Goal: Task Accomplishment & Management: Manage account settings

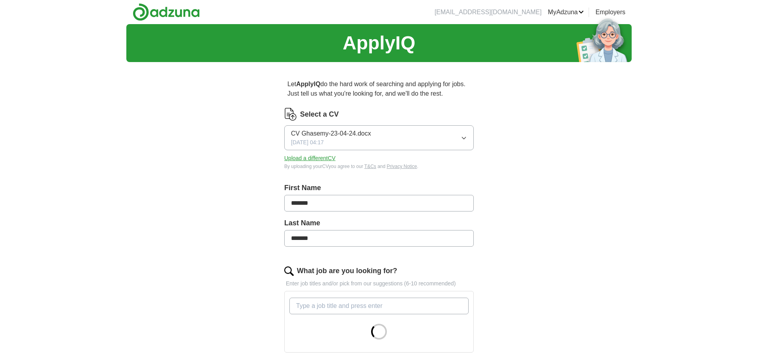
click at [458, 139] on button "CV Ghasemy-23-04-24.docx [DATE] 04:17" at bounding box center [379, 137] width 190 height 25
click at [560, 153] on div "ApplyIQ Let ApplyIQ do the hard work of searching and applying for jobs. Just t…" at bounding box center [379, 304] width 506 height 561
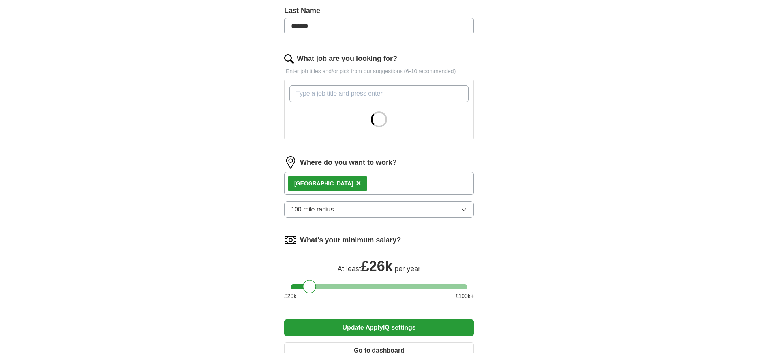
scroll to position [242, 0]
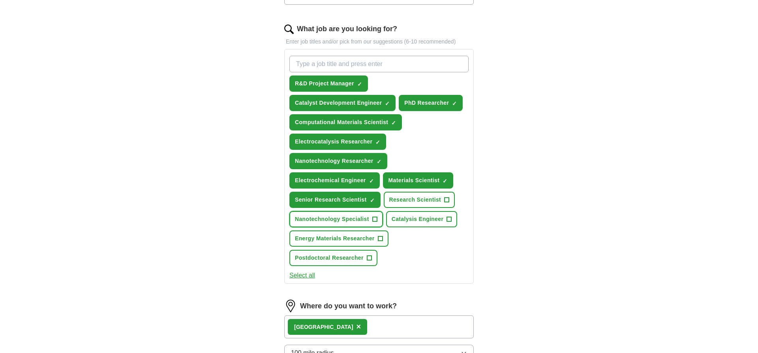
click at [377, 218] on span "+" at bounding box center [374, 219] width 5 height 6
click at [446, 199] on span "+" at bounding box center [447, 200] width 5 height 6
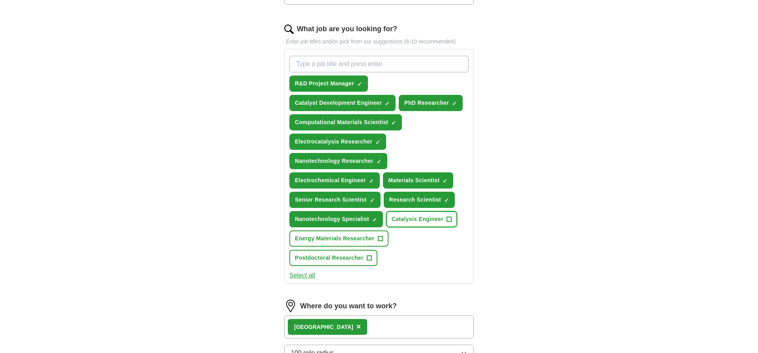
click at [439, 216] on span "Catalysis Engineer" at bounding box center [418, 219] width 52 height 8
click at [382, 235] on span "+" at bounding box center [380, 238] width 5 height 6
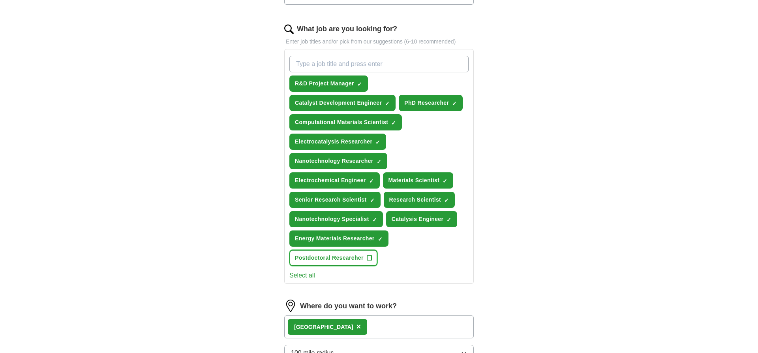
click at [370, 255] on span "+" at bounding box center [369, 258] width 5 height 6
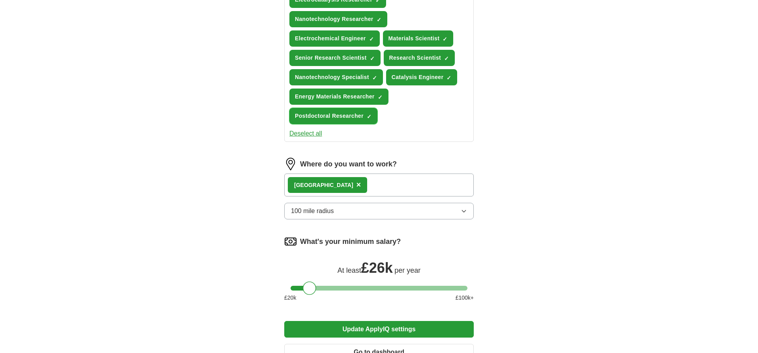
scroll to position [403, 0]
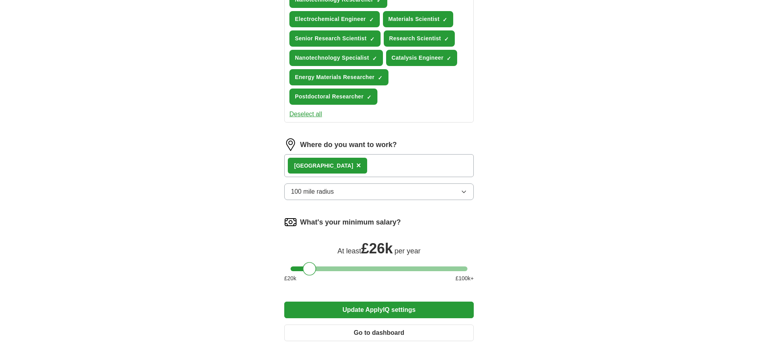
click at [377, 195] on button "100 mile radius" at bounding box center [379, 191] width 190 height 17
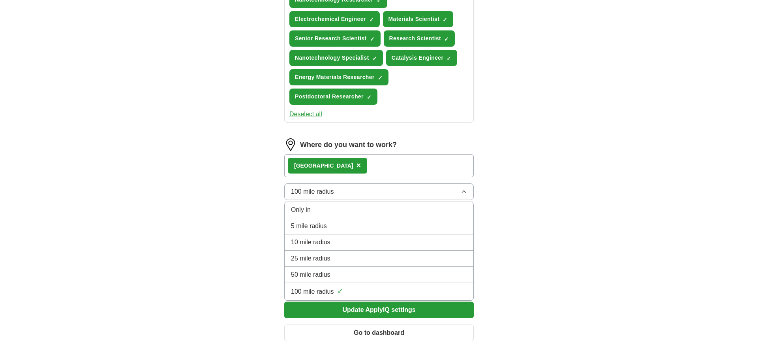
click at [377, 195] on button "100 mile radius" at bounding box center [379, 191] width 190 height 17
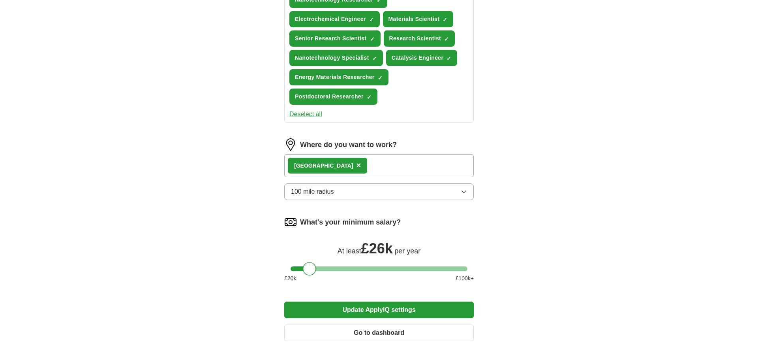
click at [340, 165] on div "London ×" at bounding box center [379, 165] width 190 height 23
click at [357, 159] on div "London ×" at bounding box center [379, 165] width 190 height 23
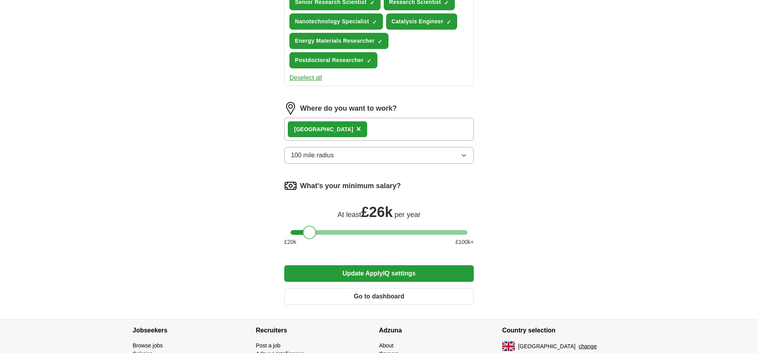
scroll to position [483, 0]
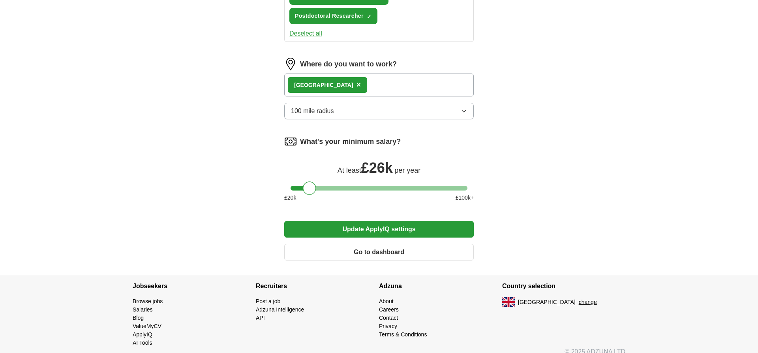
click at [378, 229] on button "Update ApplyIQ settings" at bounding box center [379, 229] width 190 height 17
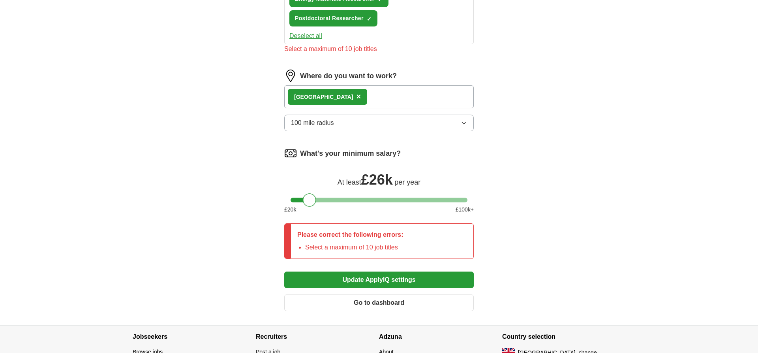
scroll to position [524, 0]
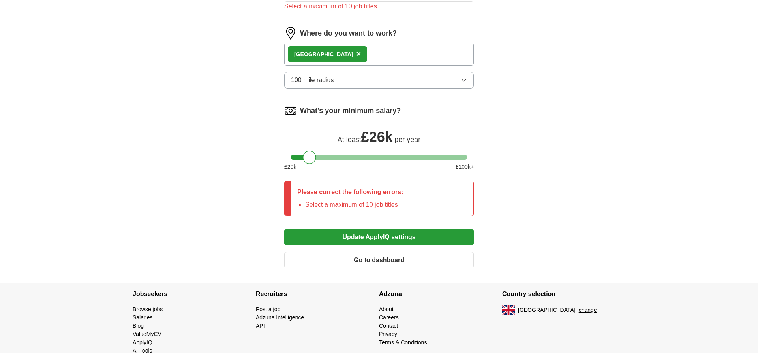
click at [380, 258] on button "Go to dashboard" at bounding box center [379, 260] width 190 height 17
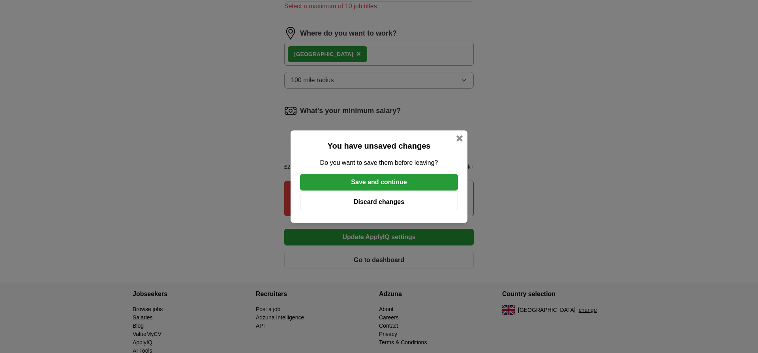
click at [402, 182] on button "Save and continue" at bounding box center [379, 182] width 158 height 17
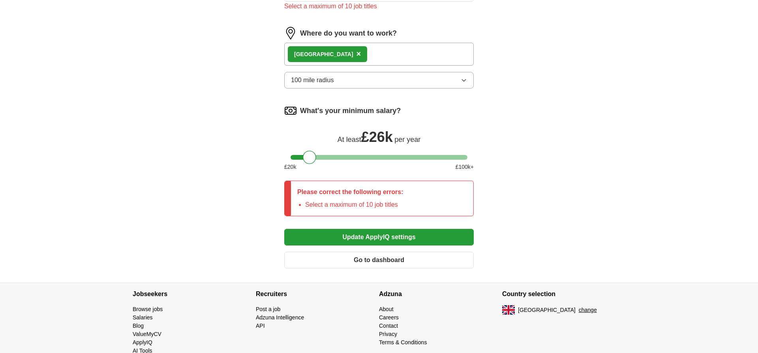
click at [397, 256] on button "Go to dashboard" at bounding box center [379, 260] width 190 height 17
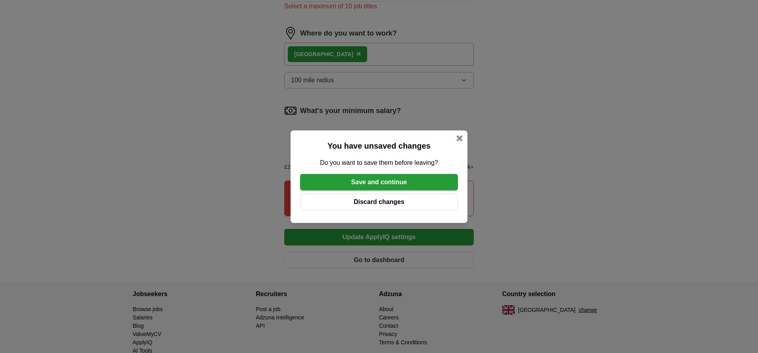
click at [385, 205] on button "Discard changes" at bounding box center [379, 202] width 158 height 17
